Goal: Task Accomplishment & Management: Use online tool/utility

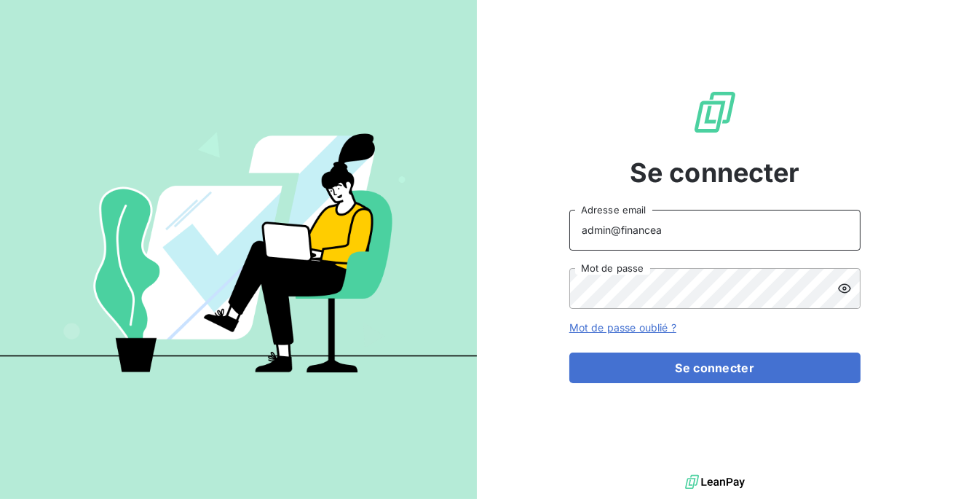
click at [669, 229] on input "admin@financea" at bounding box center [714, 230] width 291 height 41
type input "admin@theoma"
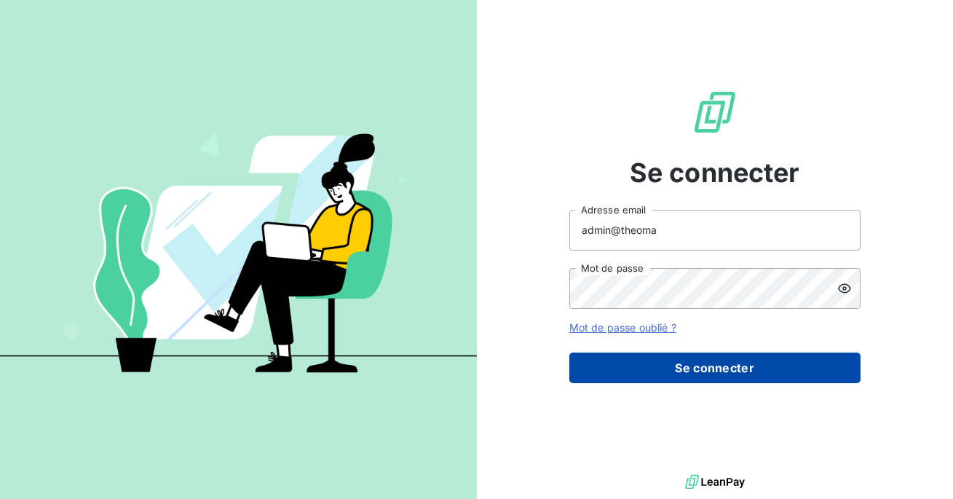
click at [651, 362] on button "Se connecter" at bounding box center [714, 367] width 291 height 31
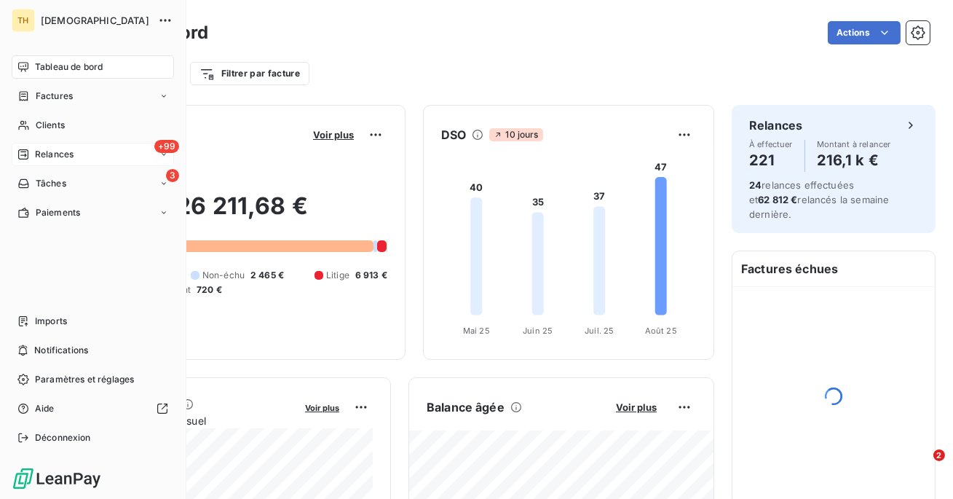
click at [30, 151] on div "Relances" at bounding box center [45, 154] width 56 height 13
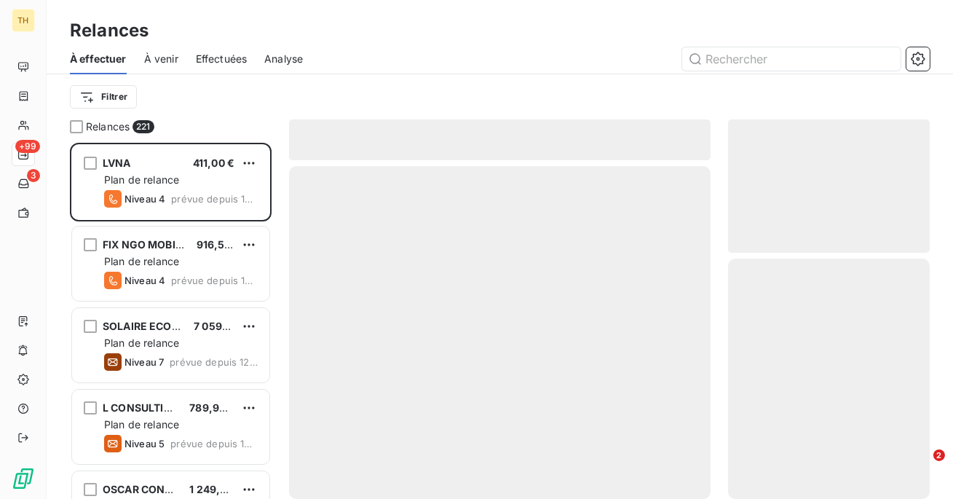
scroll to position [356, 202]
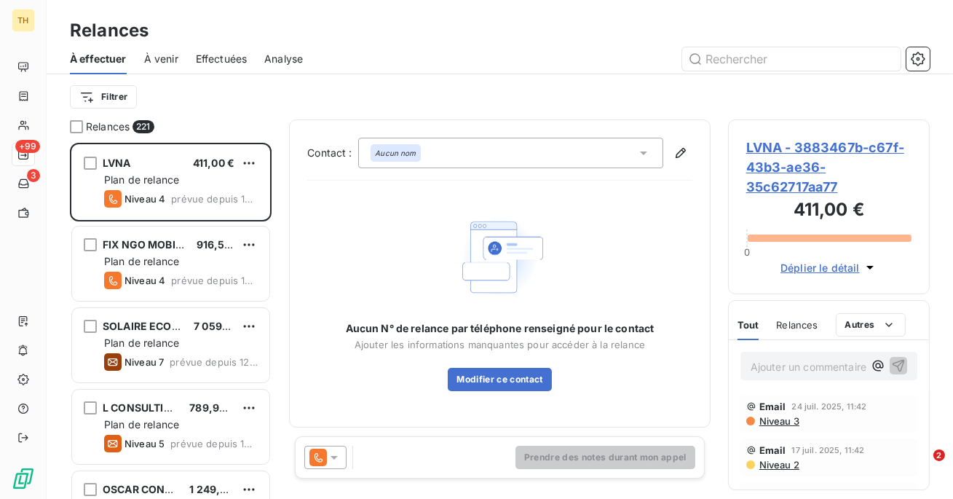
click at [224, 60] on span "Effectuées" at bounding box center [222, 59] width 52 height 15
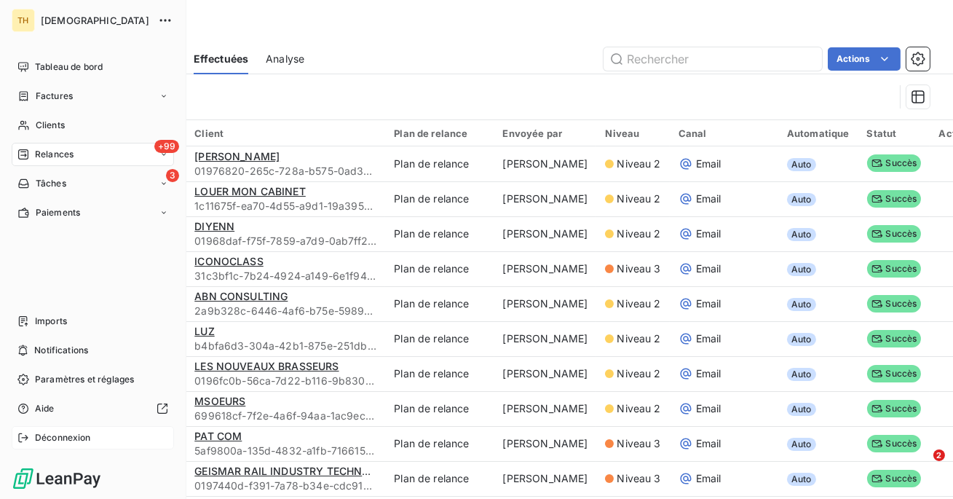
click at [33, 435] on div "Déconnexion" at bounding box center [93, 437] width 162 height 23
